Goal: Transaction & Acquisition: Purchase product/service

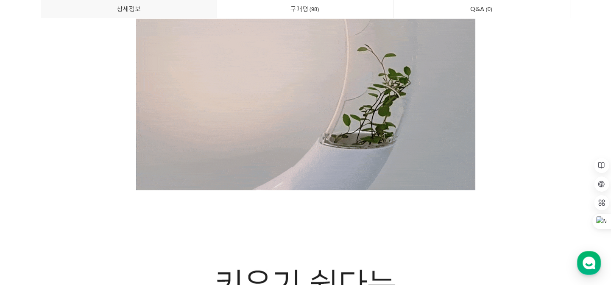
scroll to position [1541, 0]
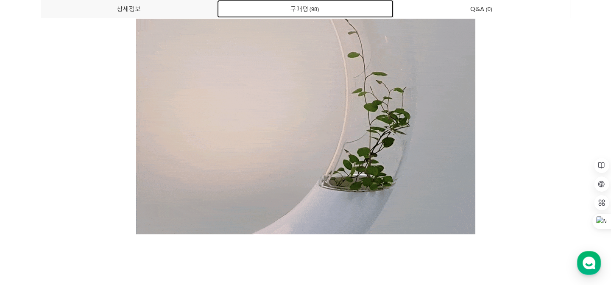
click at [302, 8] on link "구매평 98" at bounding box center [305, 9] width 176 height 18
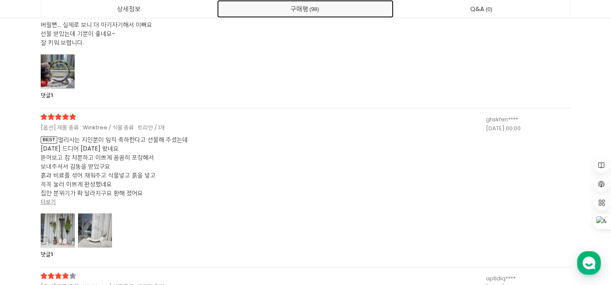
scroll to position [16453, 0]
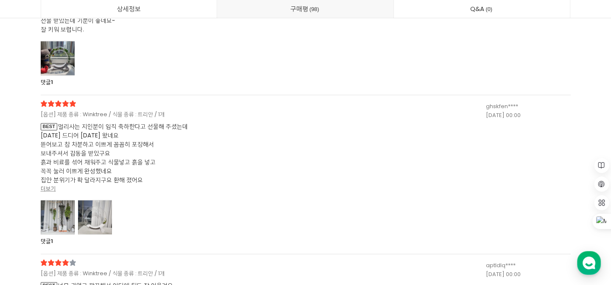
click at [58, 216] on div at bounding box center [58, 217] width 34 height 35
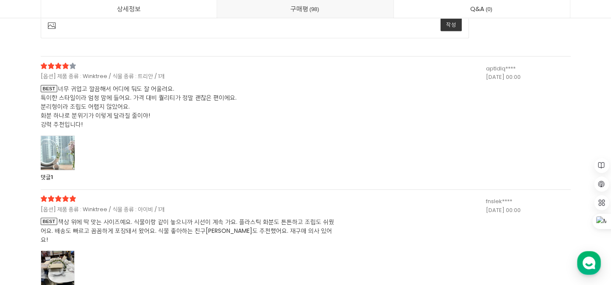
scroll to position [17147, 0]
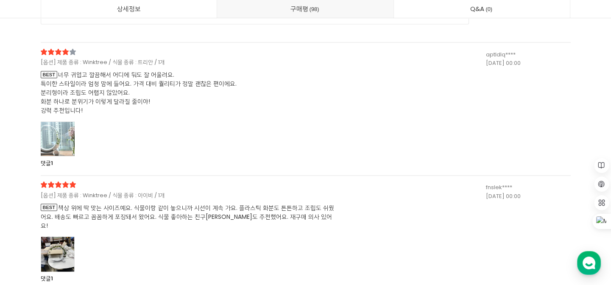
click at [61, 140] on div at bounding box center [58, 139] width 34 height 35
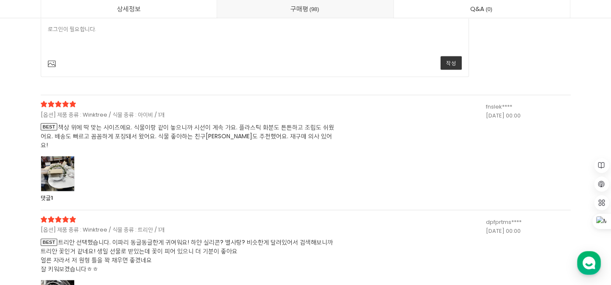
scroll to position [17455, 0]
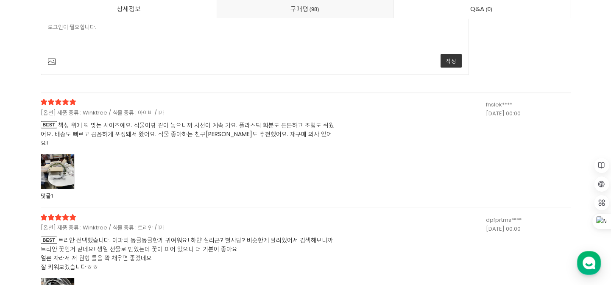
click at [60, 163] on div at bounding box center [58, 171] width 34 height 35
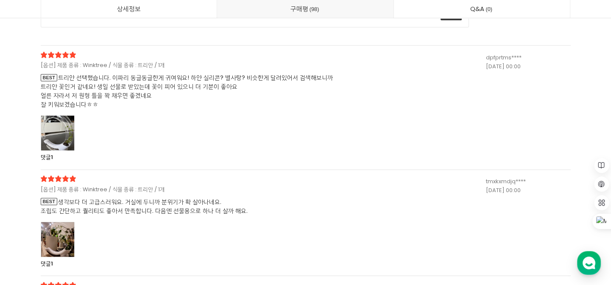
scroll to position [18072, 0]
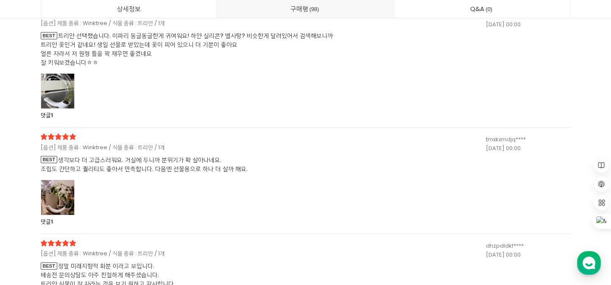
click at [55, 184] on div at bounding box center [58, 197] width 34 height 35
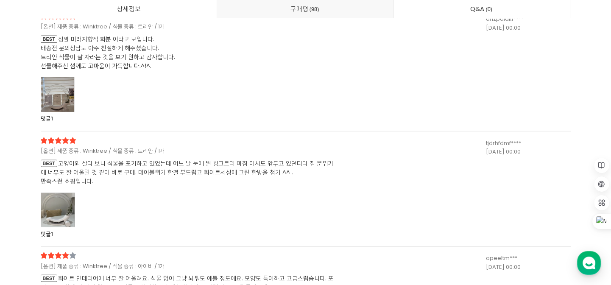
scroll to position [18727, 0]
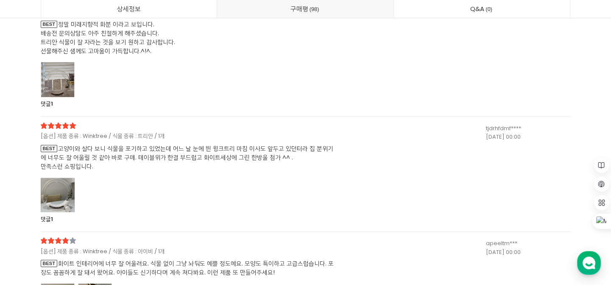
click at [59, 72] on div at bounding box center [58, 79] width 34 height 35
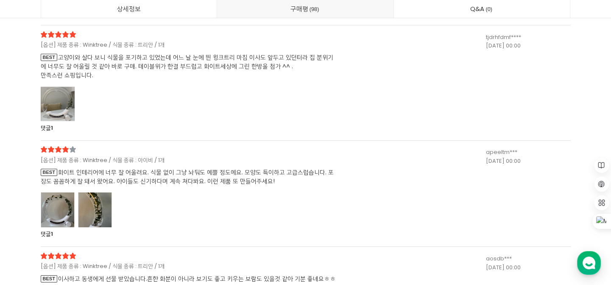
scroll to position [19228, 0]
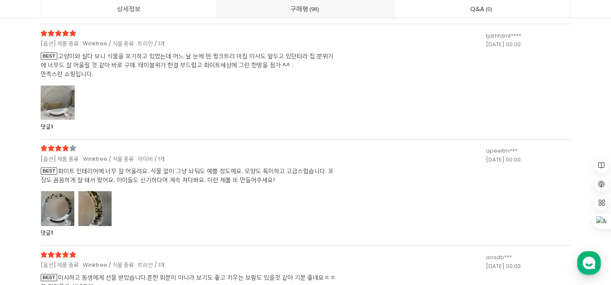
click at [58, 99] on div at bounding box center [58, 102] width 34 height 35
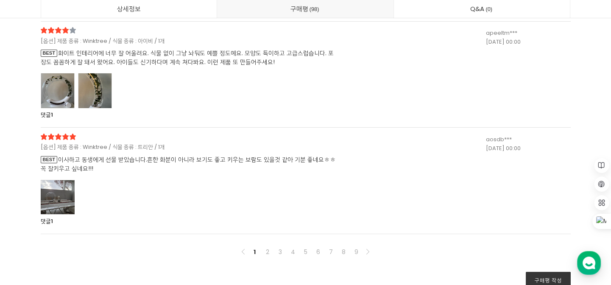
scroll to position [19575, 0]
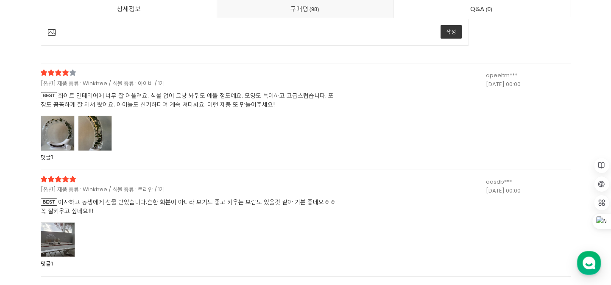
click at [55, 121] on div at bounding box center [58, 133] width 34 height 35
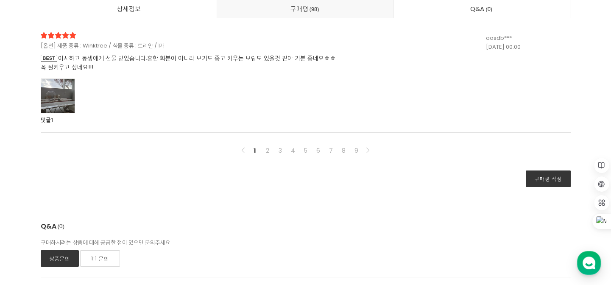
scroll to position [20461, 0]
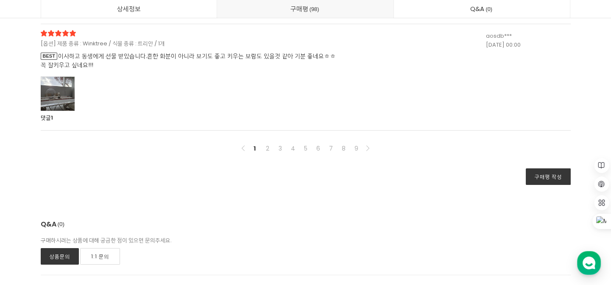
click at [55, 89] on div at bounding box center [58, 93] width 34 height 35
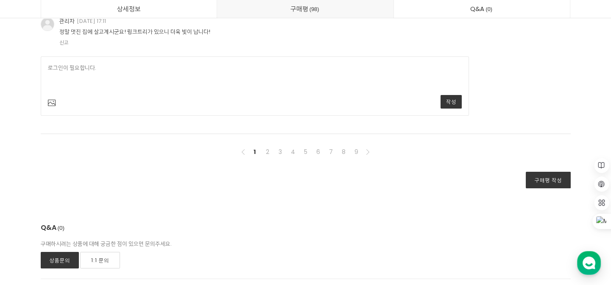
scroll to position [20615, 0]
